Goal: Task Accomplishment & Management: Manage account settings

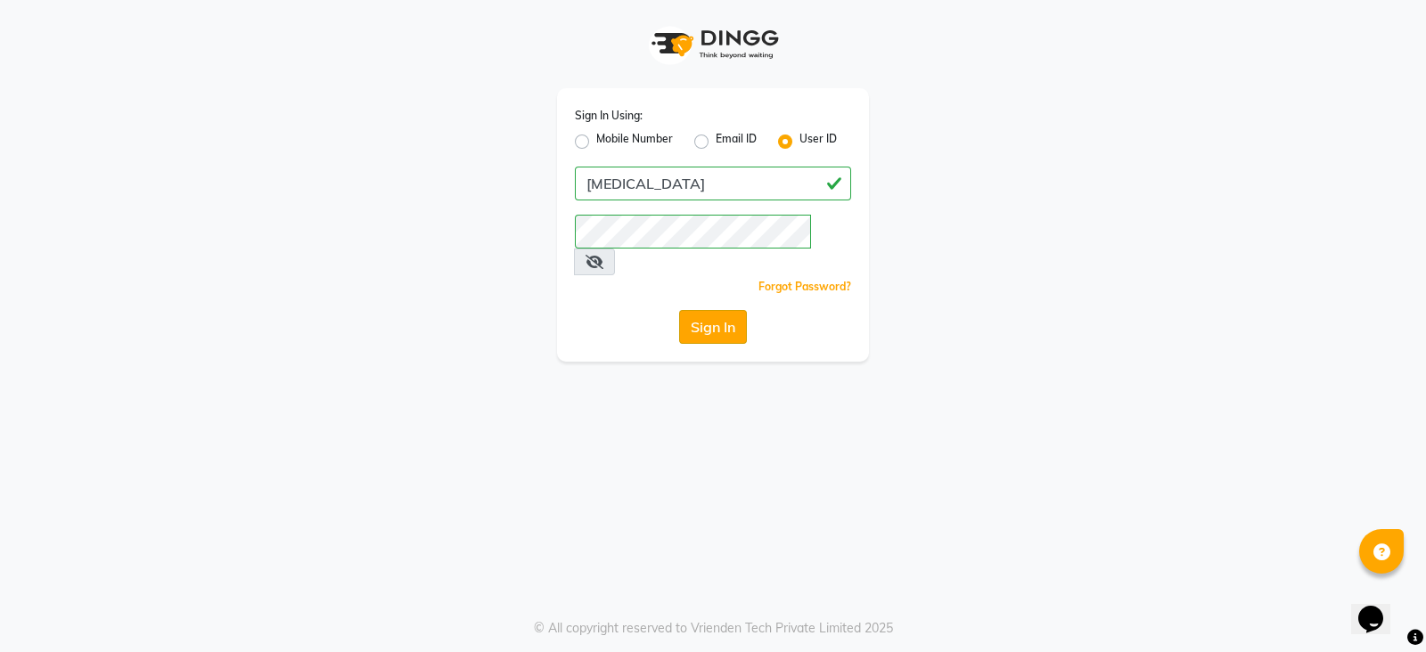
click at [720, 310] on button "Sign In" at bounding box center [713, 327] width 68 height 34
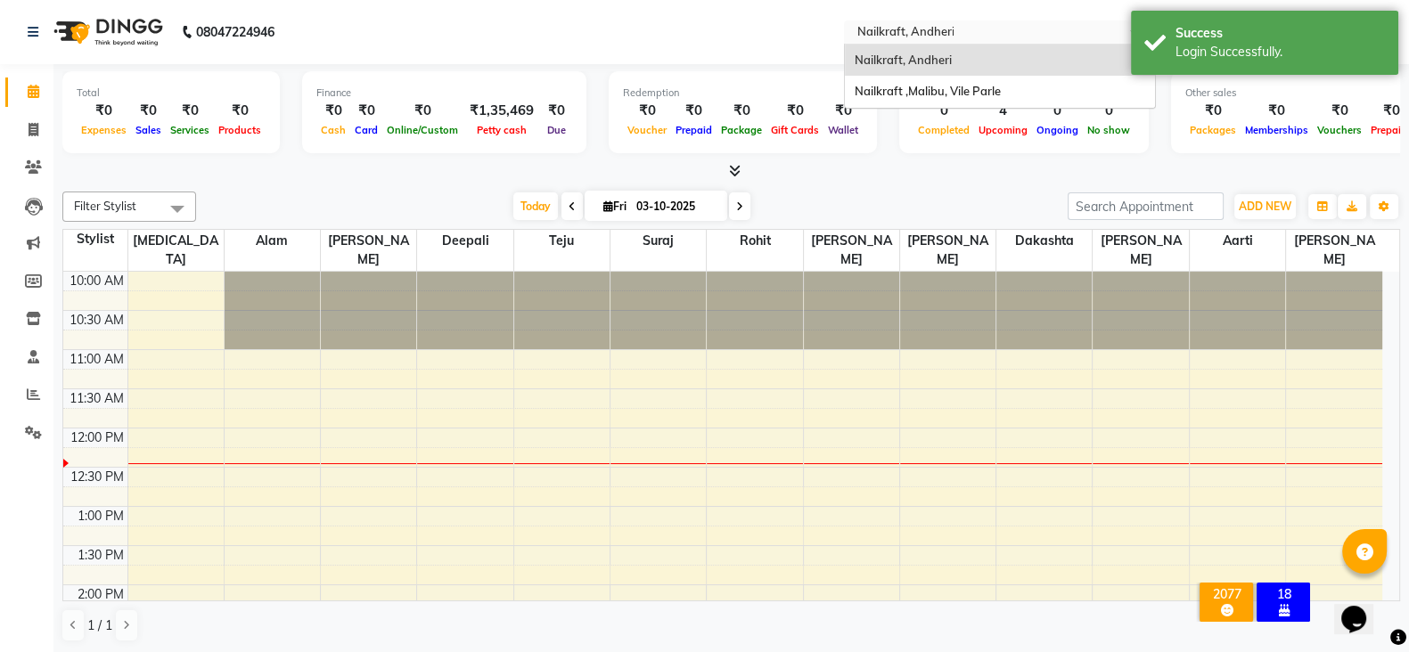
click at [1022, 25] on input "text" at bounding box center [982, 34] width 258 height 18
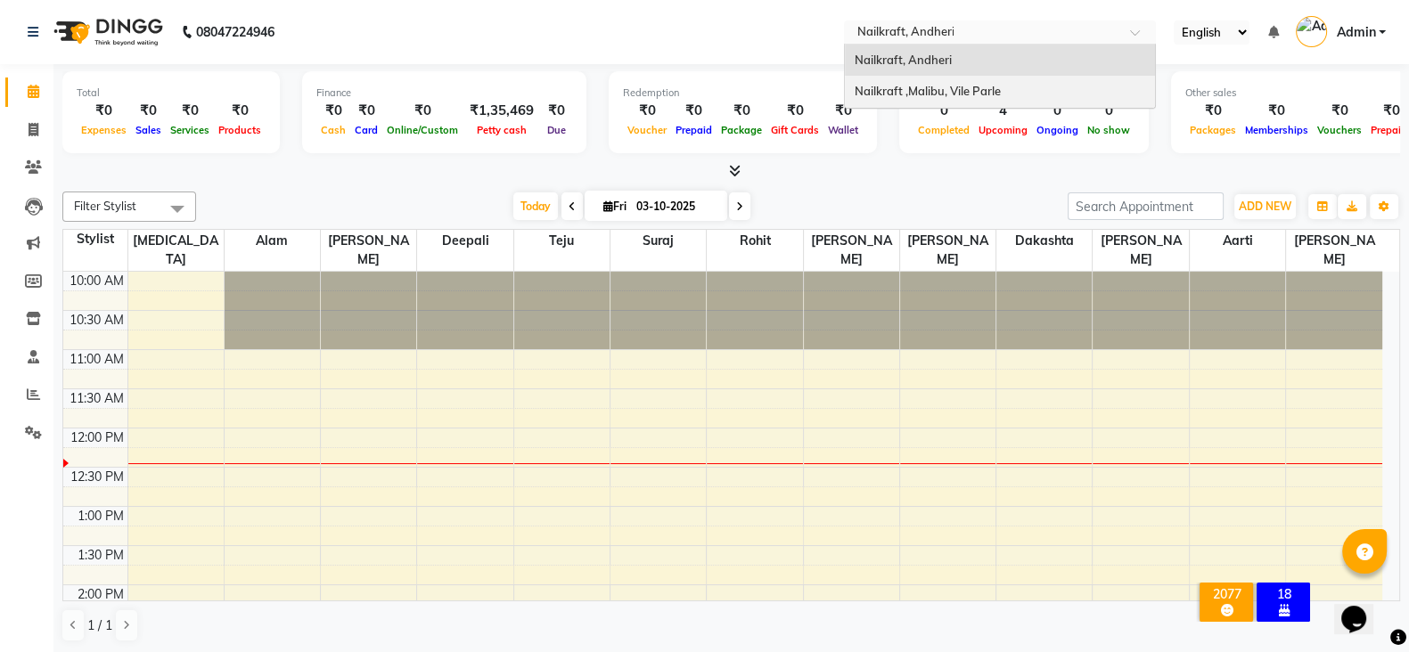
click at [1016, 81] on div "Nailkraft ,Malibu, Vile Parle" at bounding box center [1000, 92] width 310 height 32
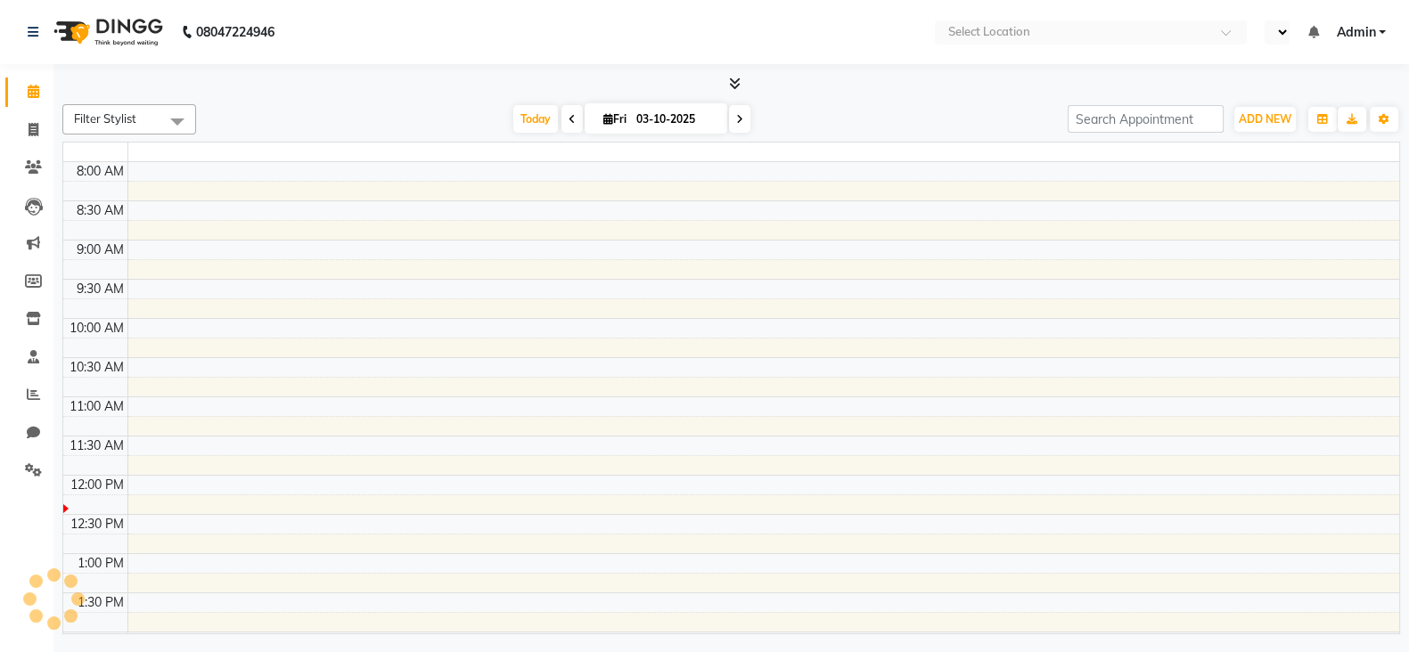
select select "en"
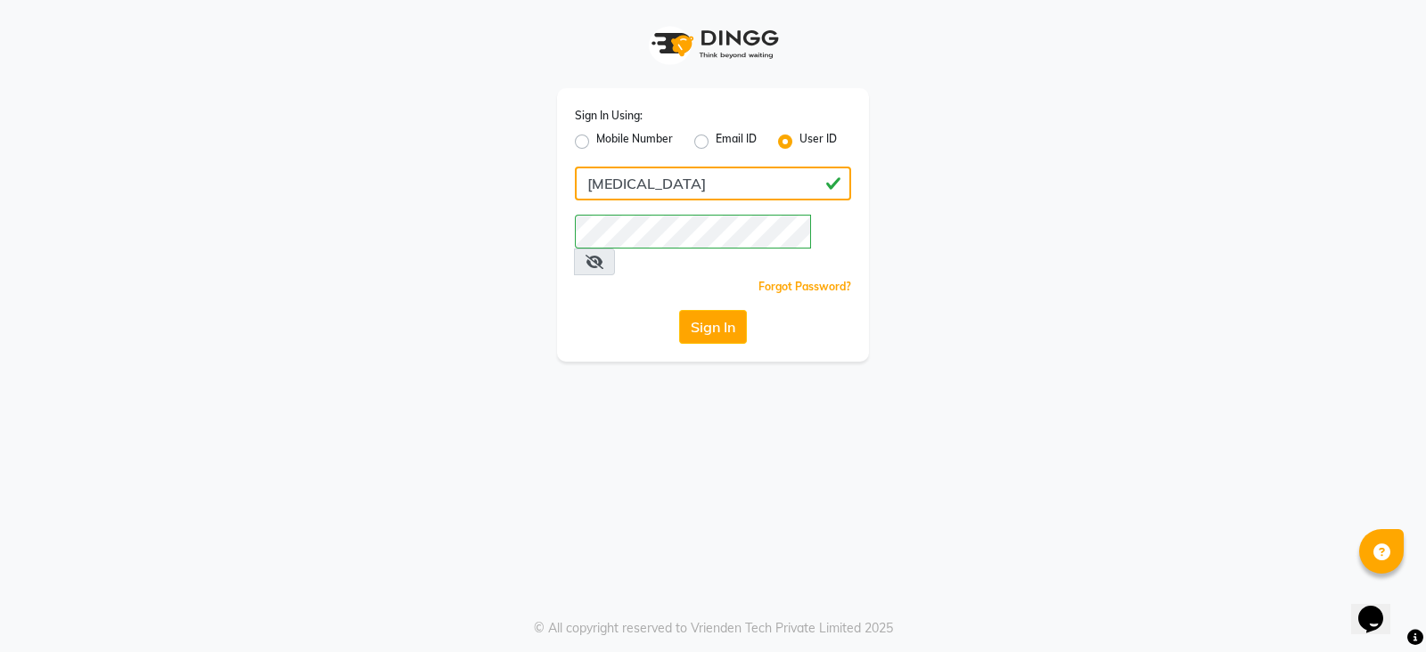
click at [742, 182] on input "[MEDICAL_DATA]" at bounding box center [713, 184] width 276 height 34
type input "797790441"
click at [716, 310] on button "Sign In" at bounding box center [713, 327] width 68 height 34
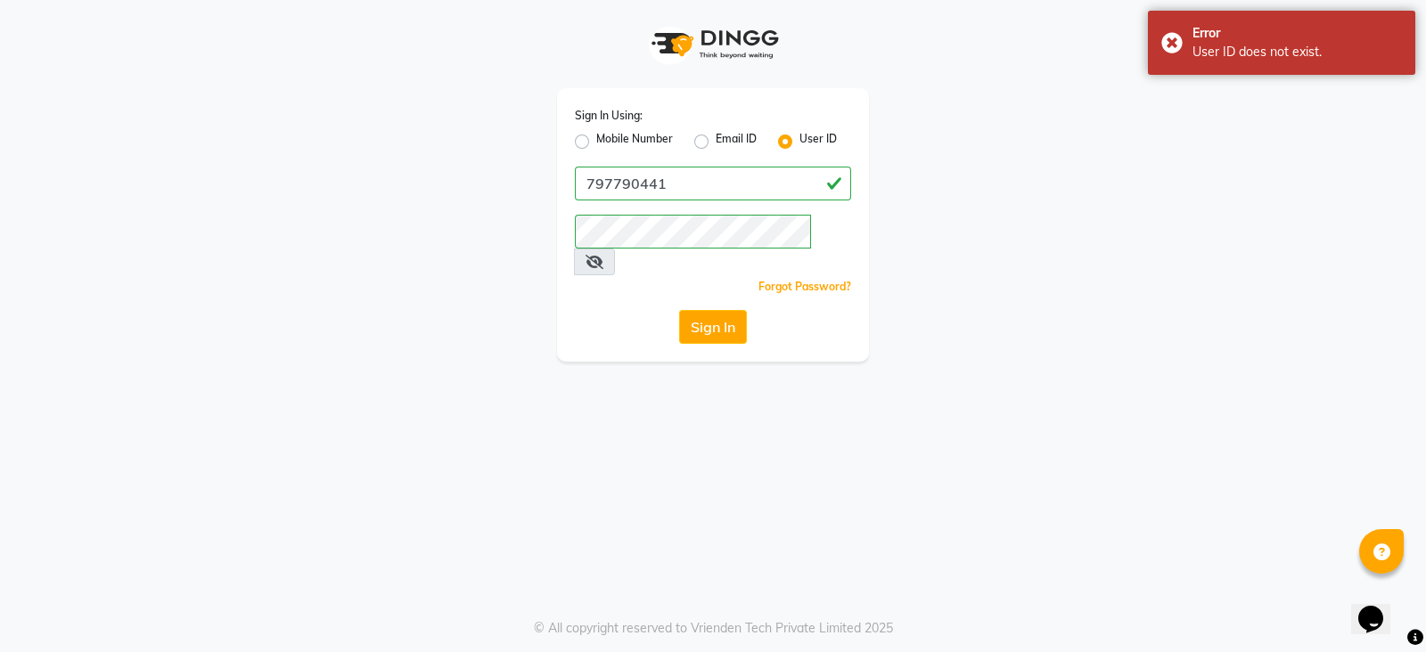
click at [596, 140] on label "Mobile Number" at bounding box center [634, 141] width 77 height 21
click at [596, 140] on input "Mobile Number" at bounding box center [602, 137] width 12 height 12
radio input "true"
radio input "false"
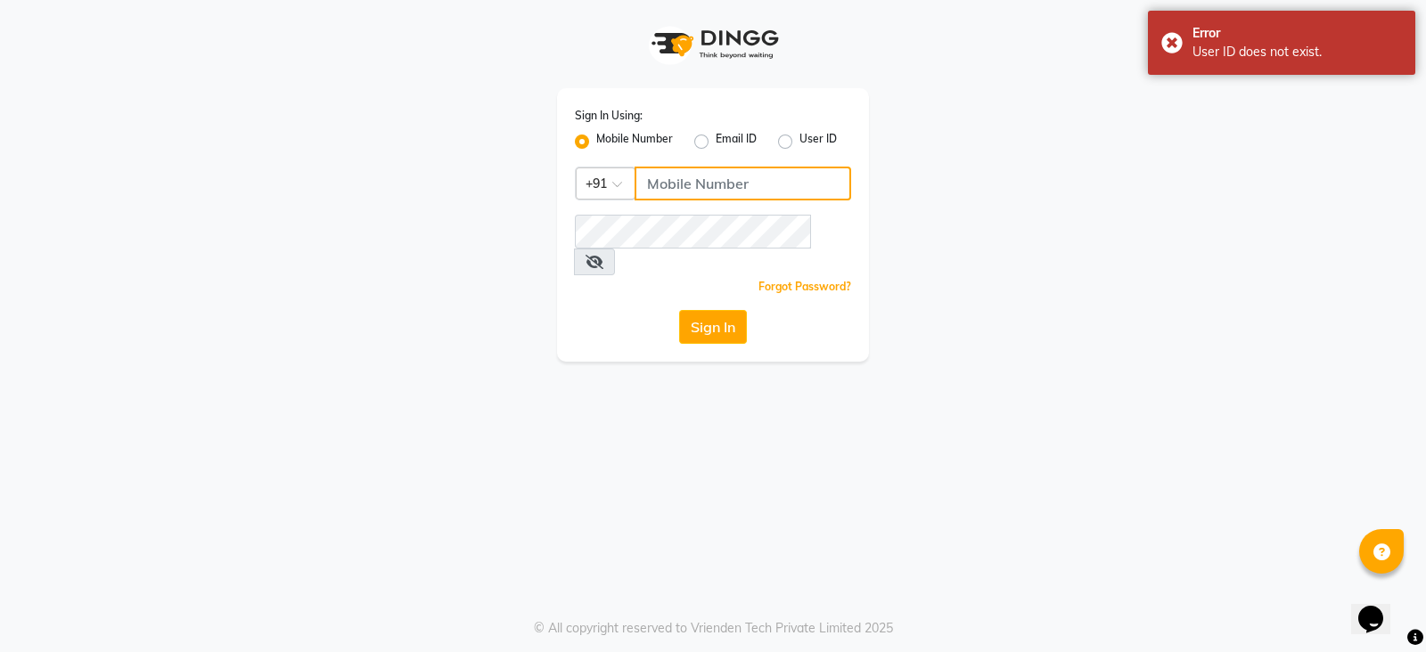
click at [691, 192] on input "Username" at bounding box center [743, 184] width 217 height 34
type input "797790441"
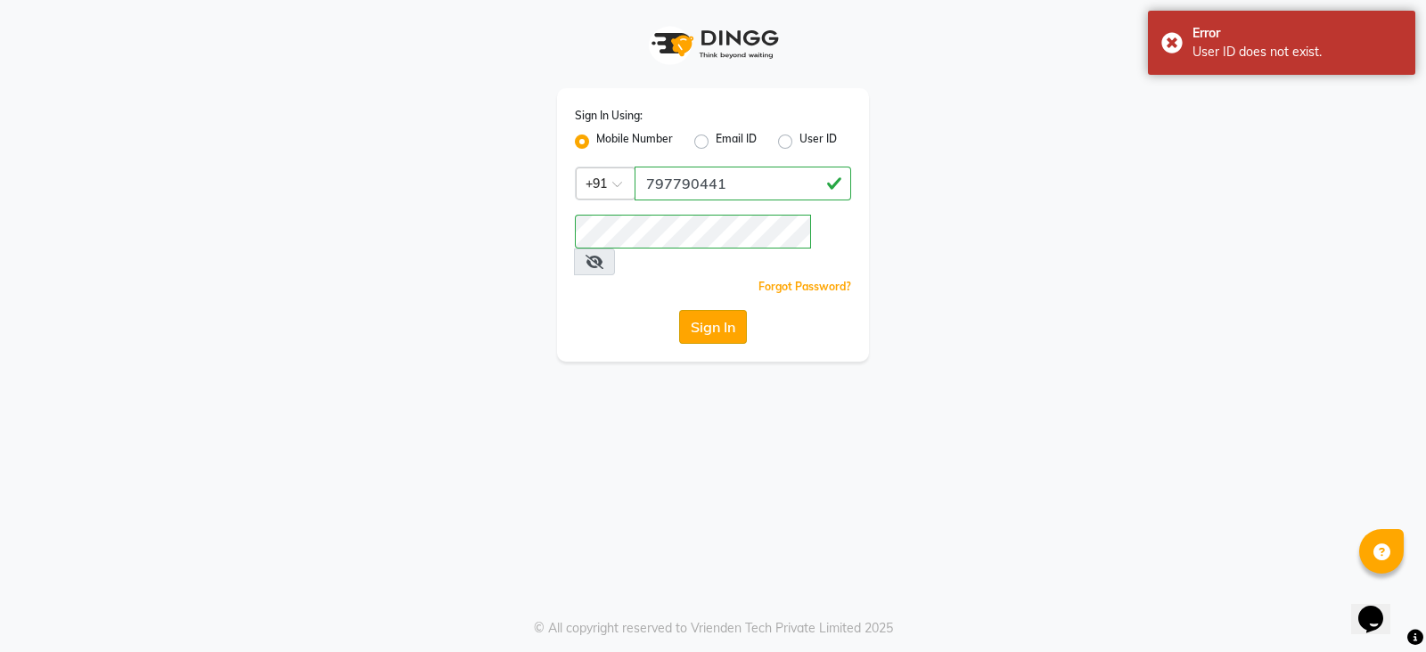
click at [707, 310] on button "Sign In" at bounding box center [713, 327] width 68 height 34
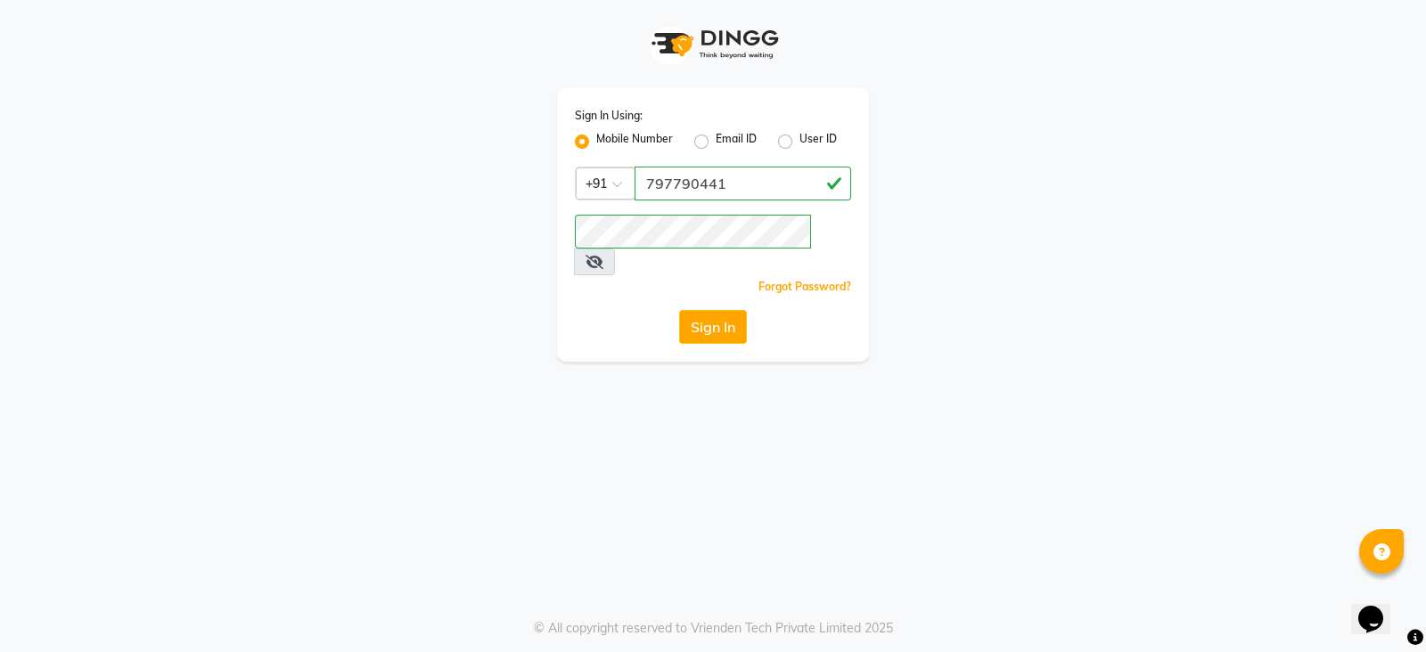
click at [799, 144] on label "User ID" at bounding box center [817, 141] width 37 height 21
click at [799, 143] on input "User ID" at bounding box center [805, 137] width 12 height 12
radio input "true"
radio input "false"
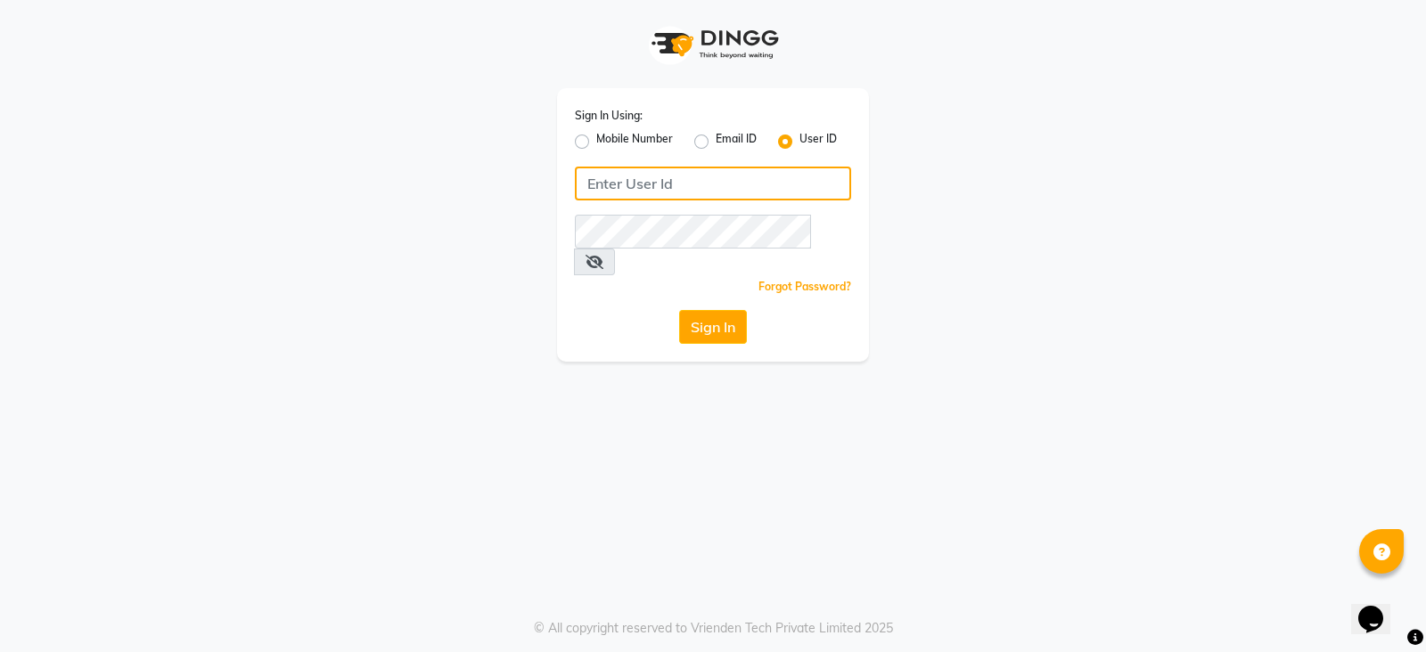
click at [791, 173] on input "Username" at bounding box center [713, 184] width 276 height 34
type input "7977990441"
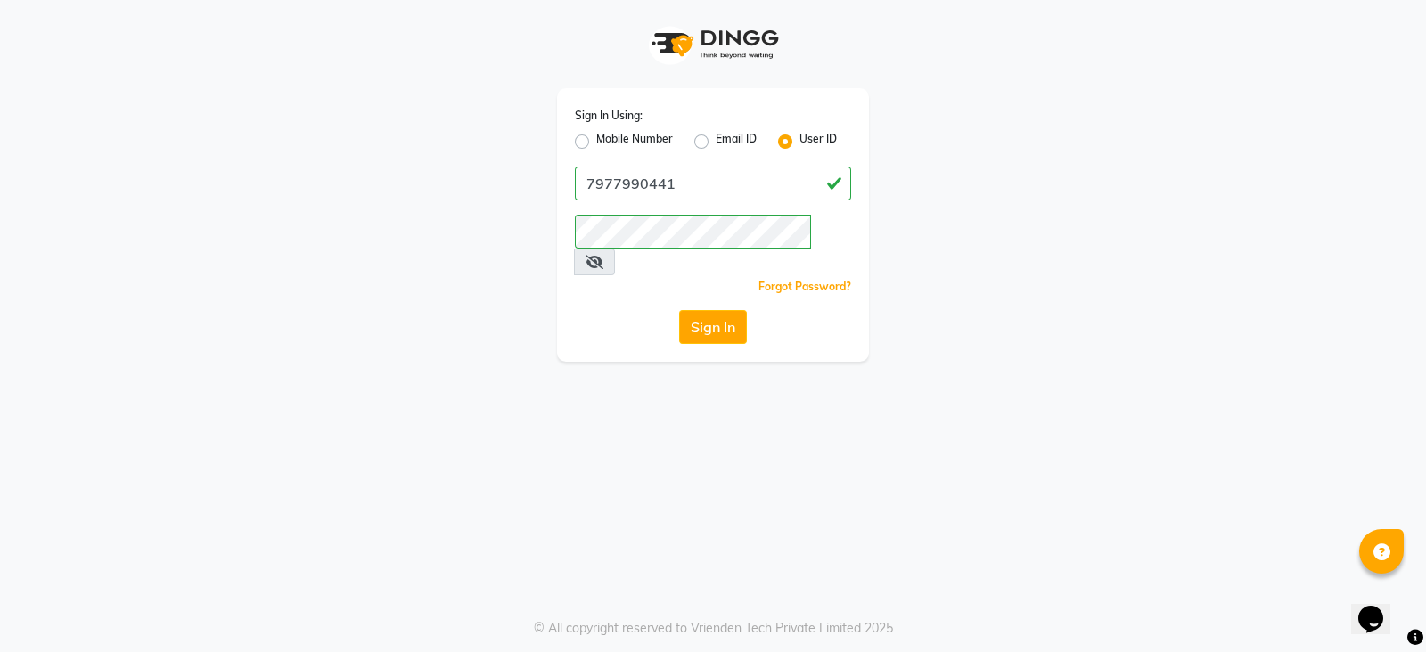
click at [596, 146] on label "Mobile Number" at bounding box center [634, 141] width 77 height 21
click at [596, 143] on input "Mobile Number" at bounding box center [602, 137] width 12 height 12
radio input "true"
radio input "false"
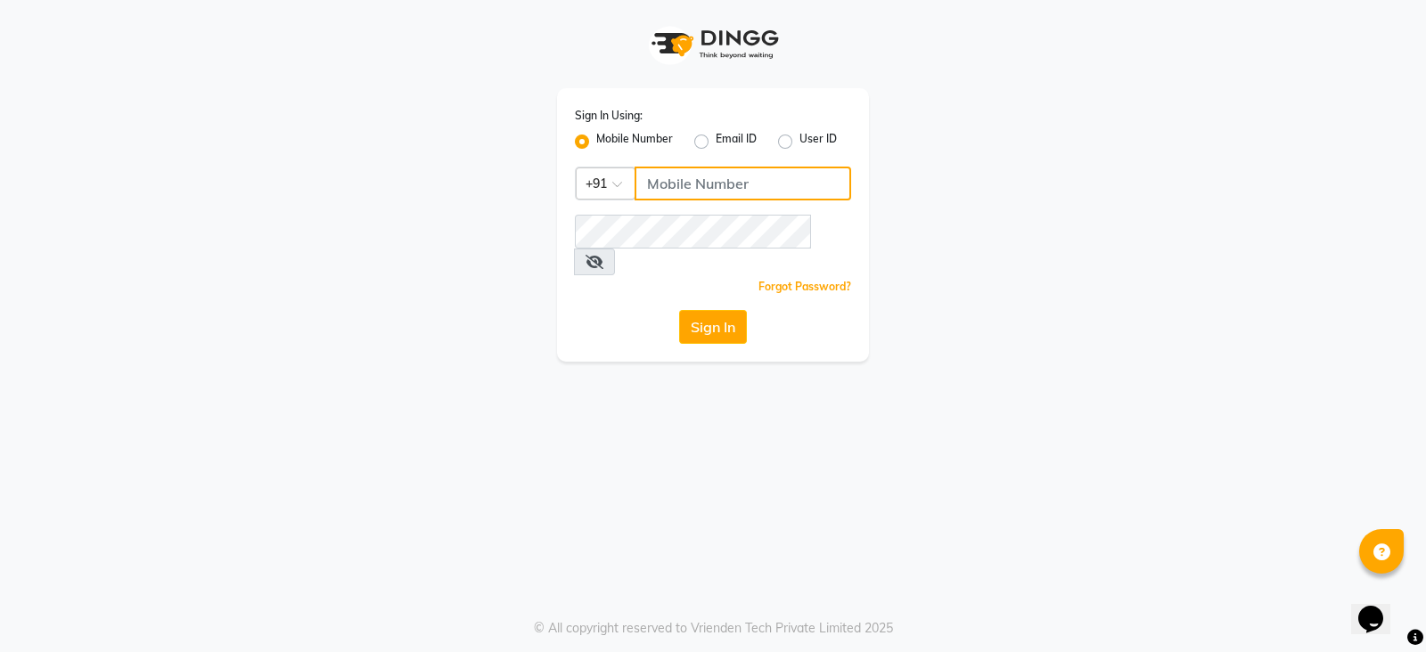
click at [684, 196] on input "Username" at bounding box center [743, 184] width 217 height 34
type input "7977990441"
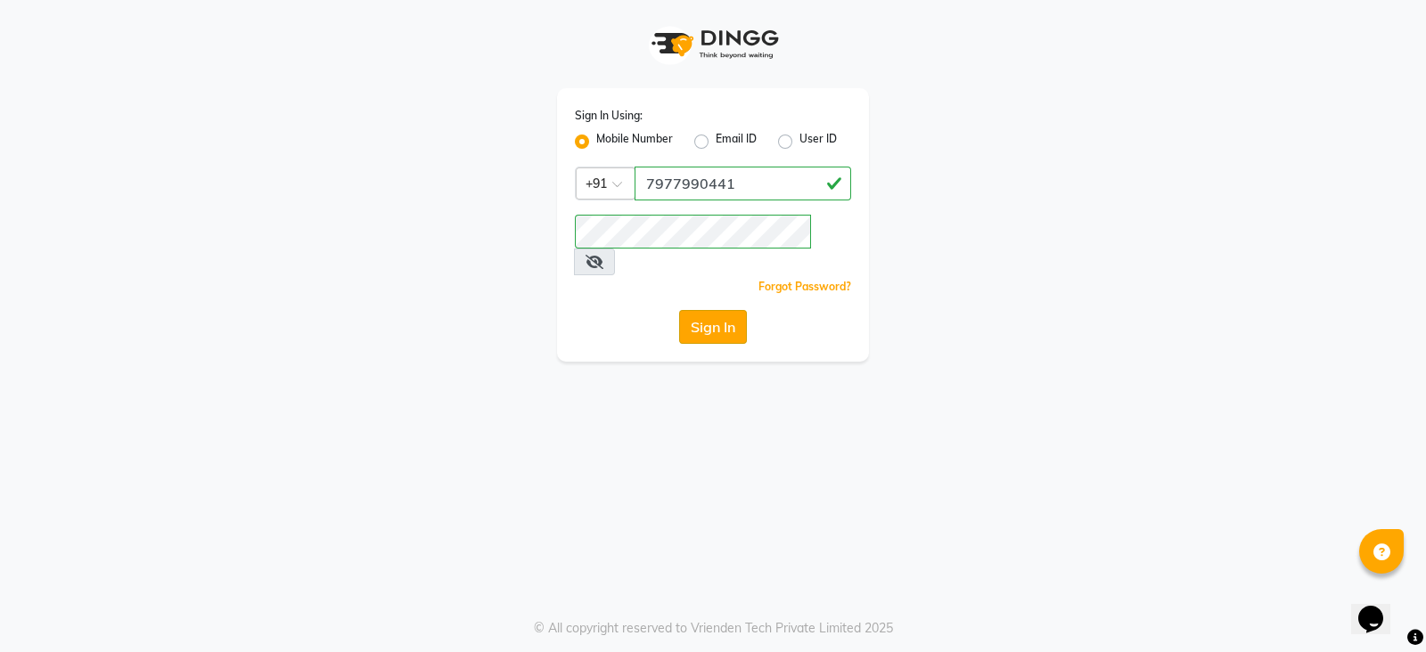
click at [726, 310] on button "Sign In" at bounding box center [713, 327] width 68 height 34
